Goal: Task Accomplishment & Management: Manage account settings

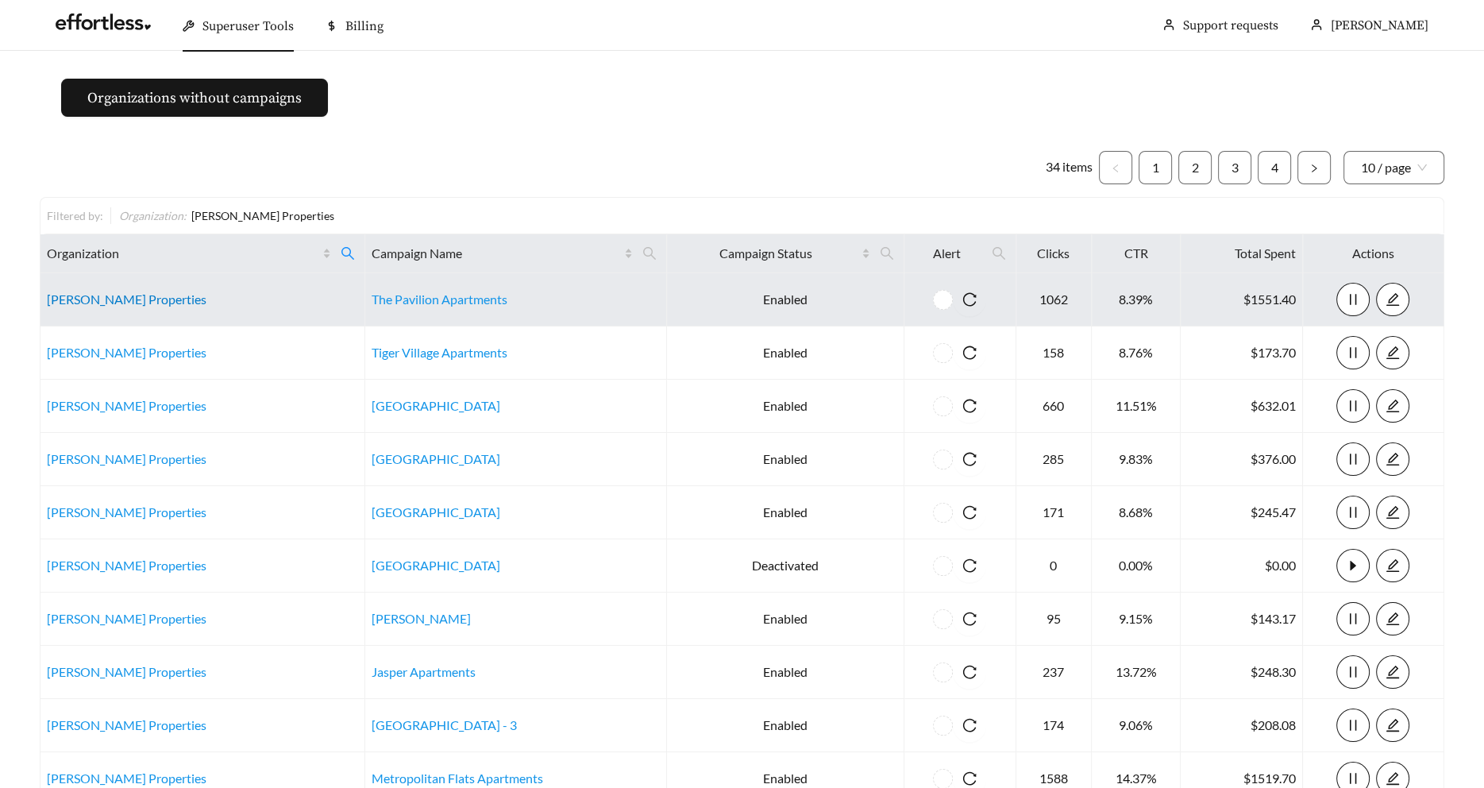
click at [66, 299] on link "[PERSON_NAME] Properties" at bounding box center [127, 298] width 160 height 15
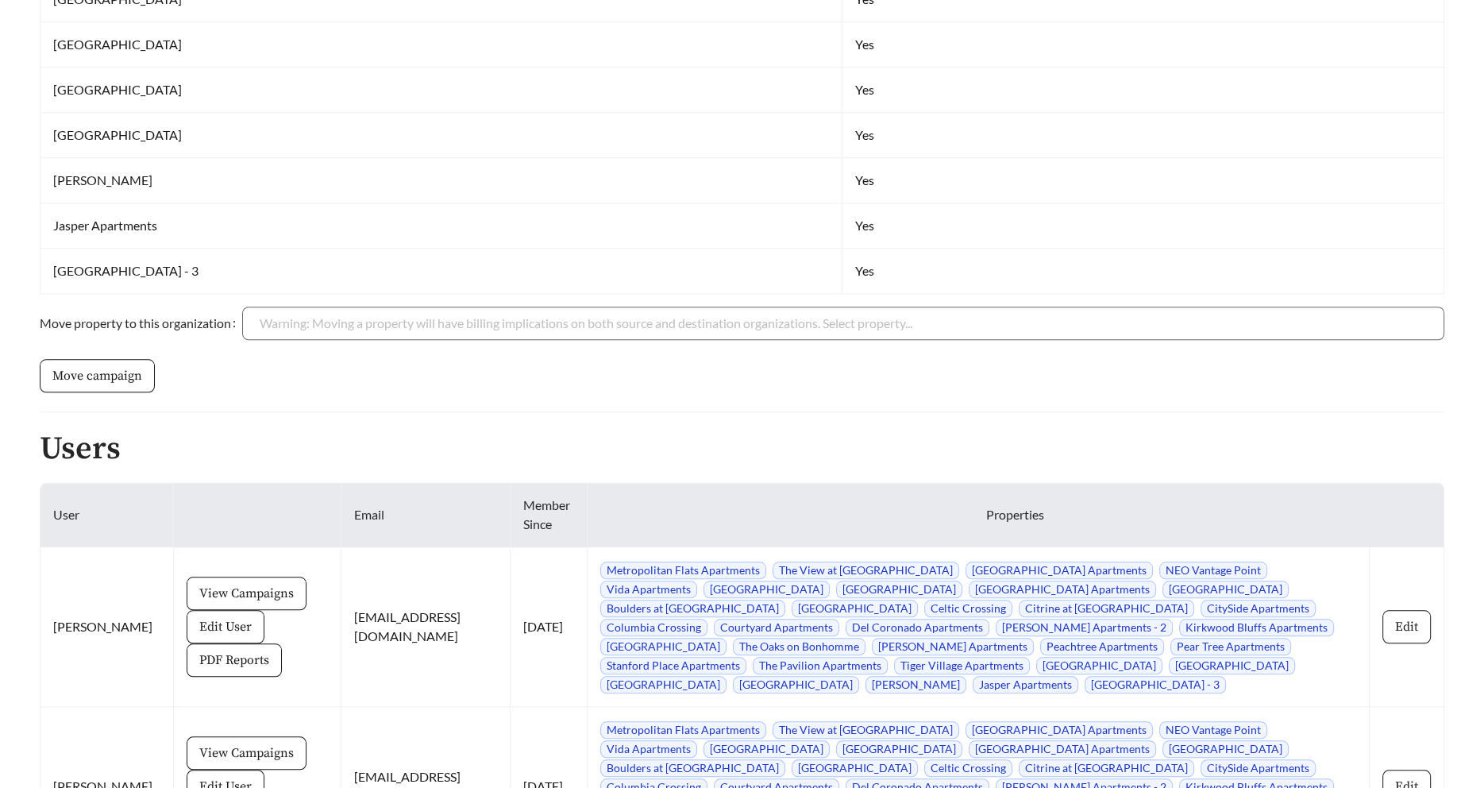
scroll to position [1745, 0]
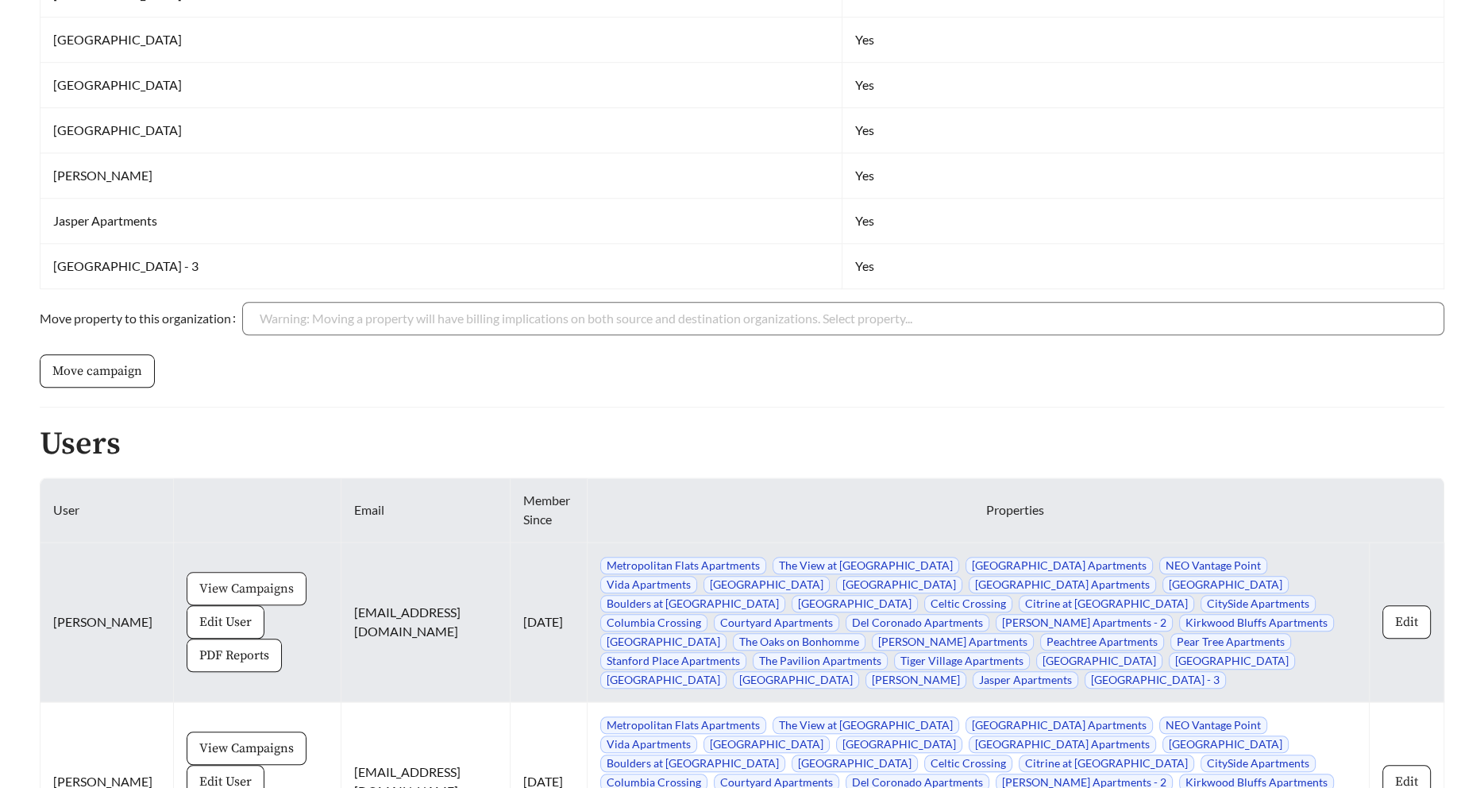
click at [209, 589] on span "View Campaigns" at bounding box center [246, 588] width 95 height 19
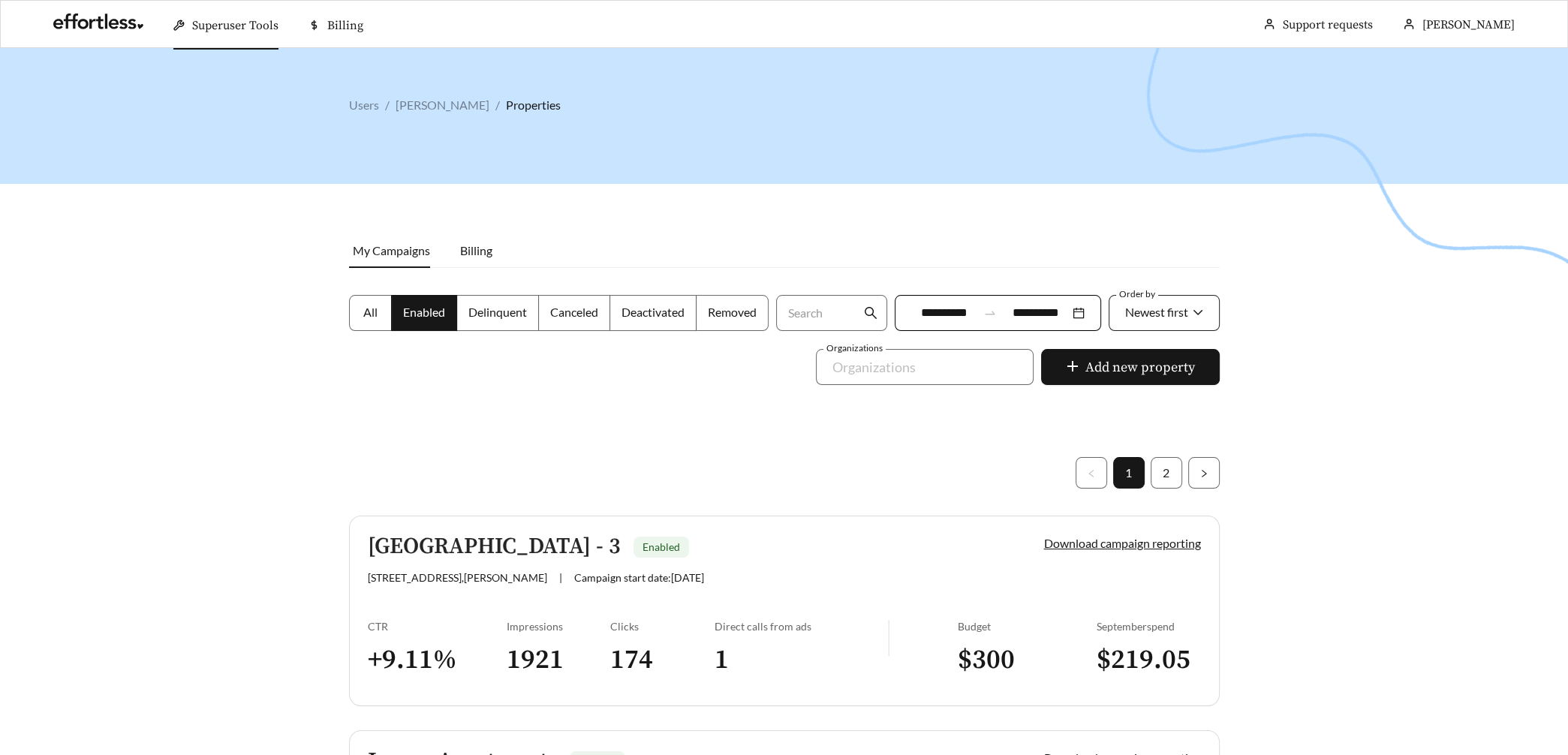
click at [1172, 318] on span "Newest first" at bounding box center [1157, 311] width 63 height 14
click at [1147, 399] on div "A-Z" at bounding box center [1163, 396] width 78 height 16
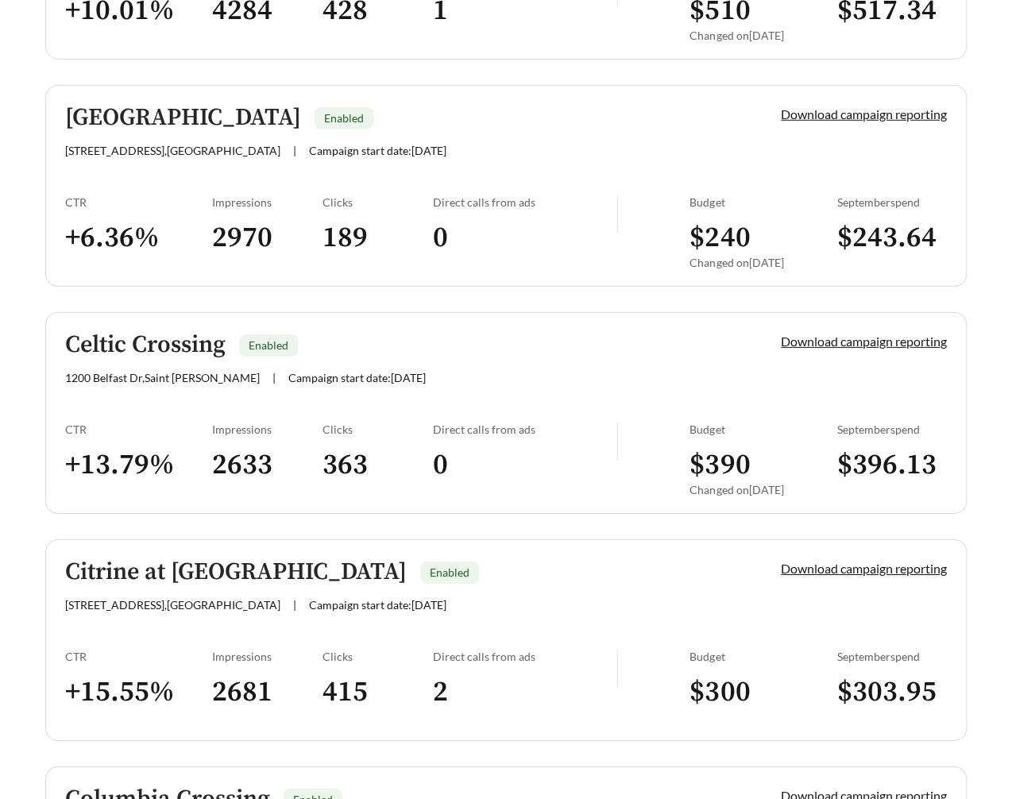
scroll to position [1892, 0]
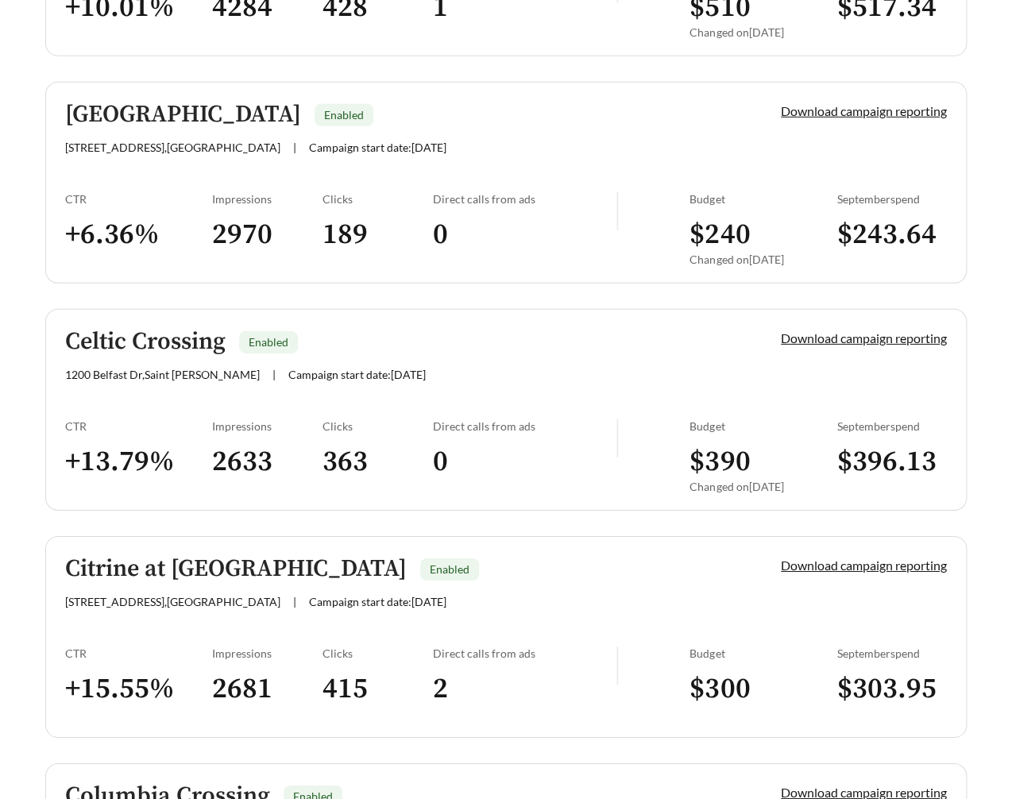
click at [240, 422] on div "Impressions" at bounding box center [267, 426] width 110 height 14
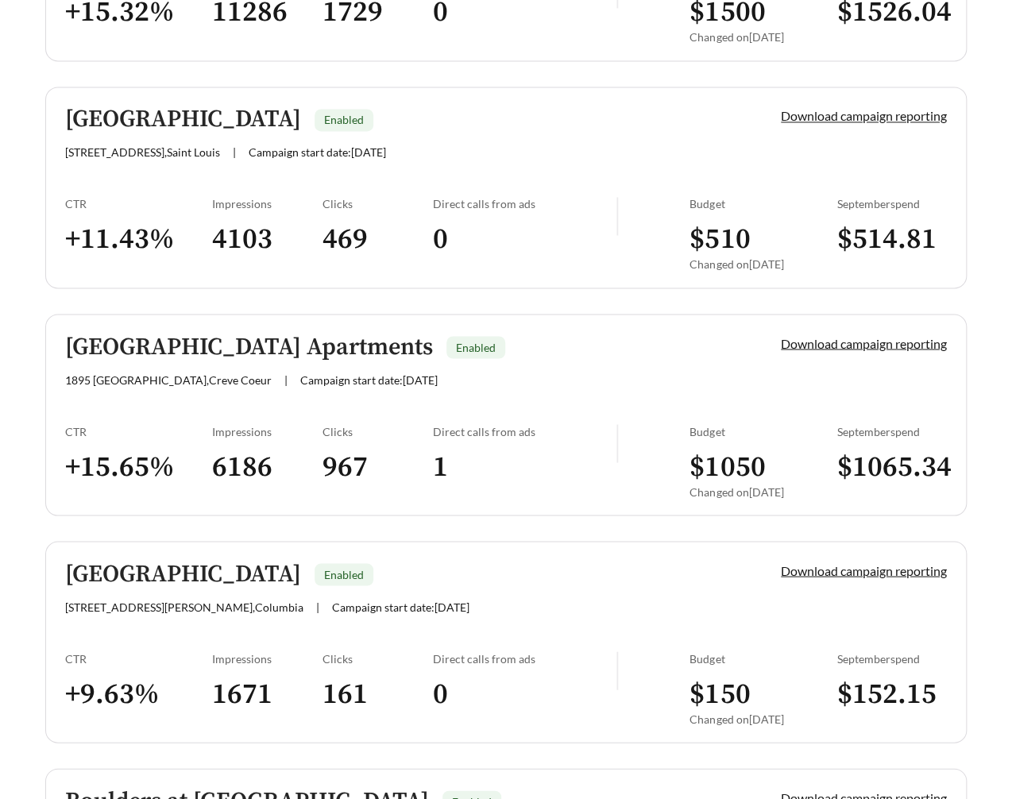
scroll to position [980, 0]
